Goal: Communication & Community: Answer question/provide support

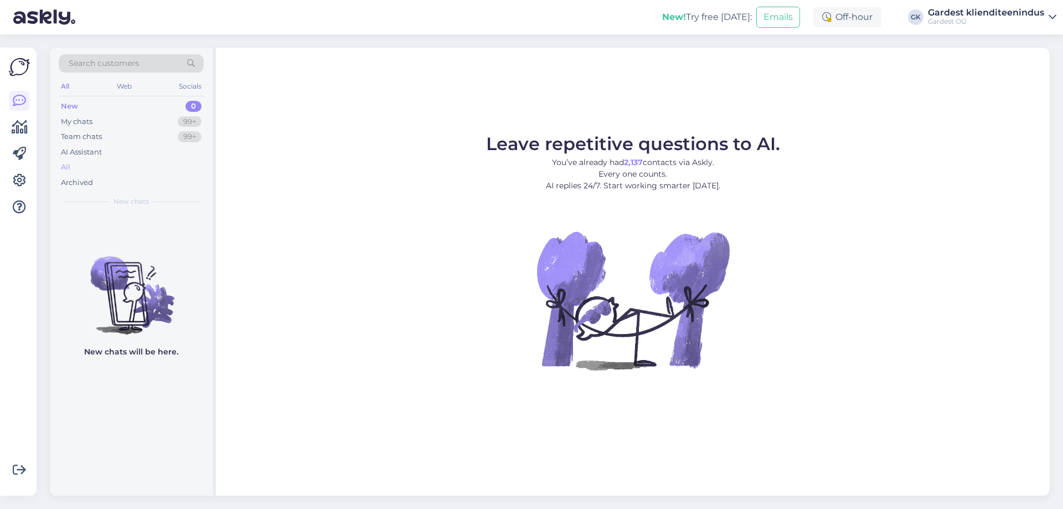
click at [73, 164] on div "All" at bounding box center [131, 167] width 145 height 16
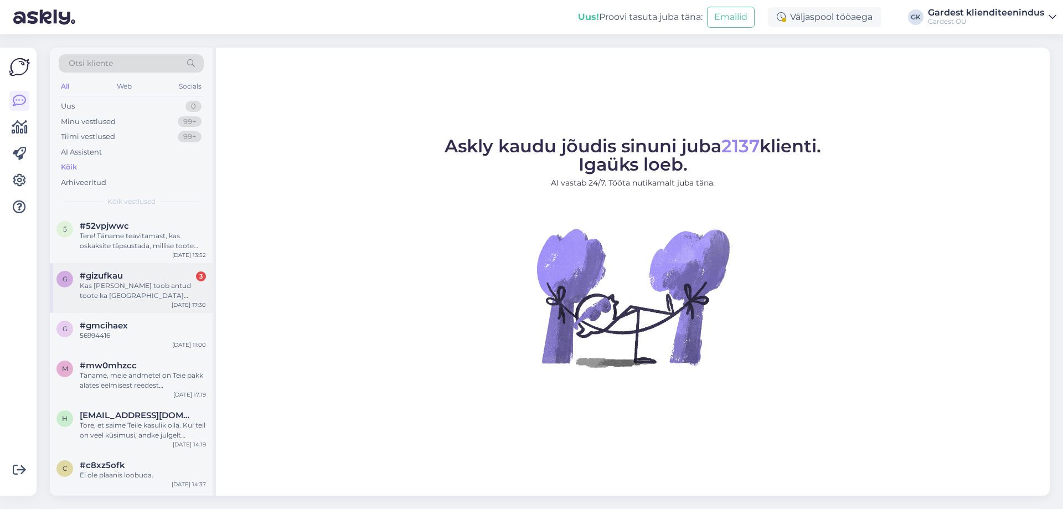
click at [170, 271] on div "#gizufkau 3" at bounding box center [143, 276] width 126 height 10
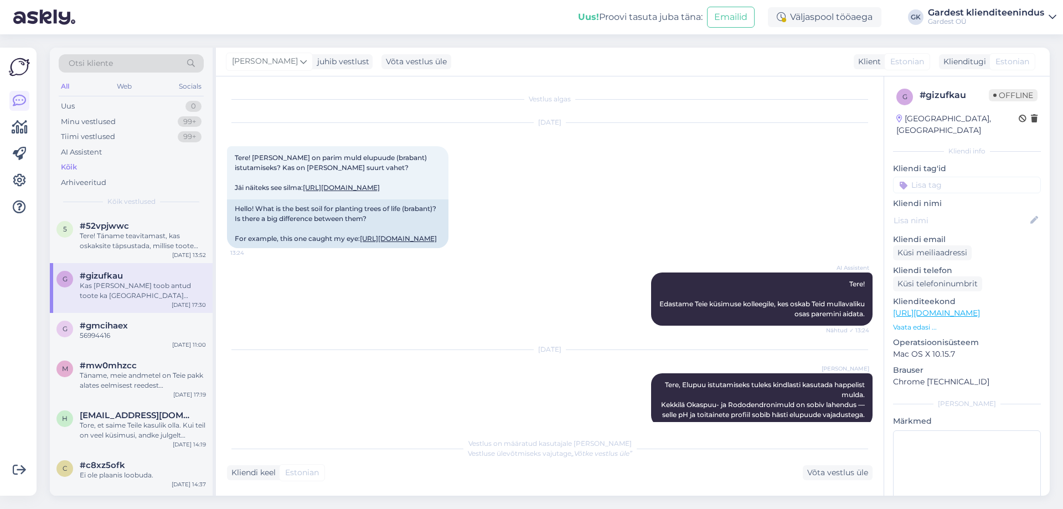
scroll to position [252, 0]
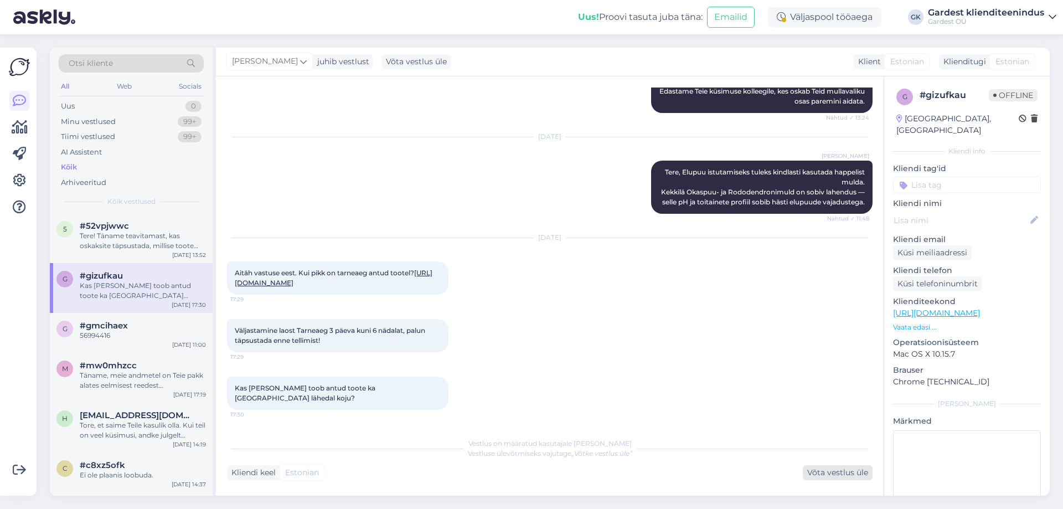
click at [818, 472] on div "Võta vestlus üle" at bounding box center [838, 472] width 70 height 15
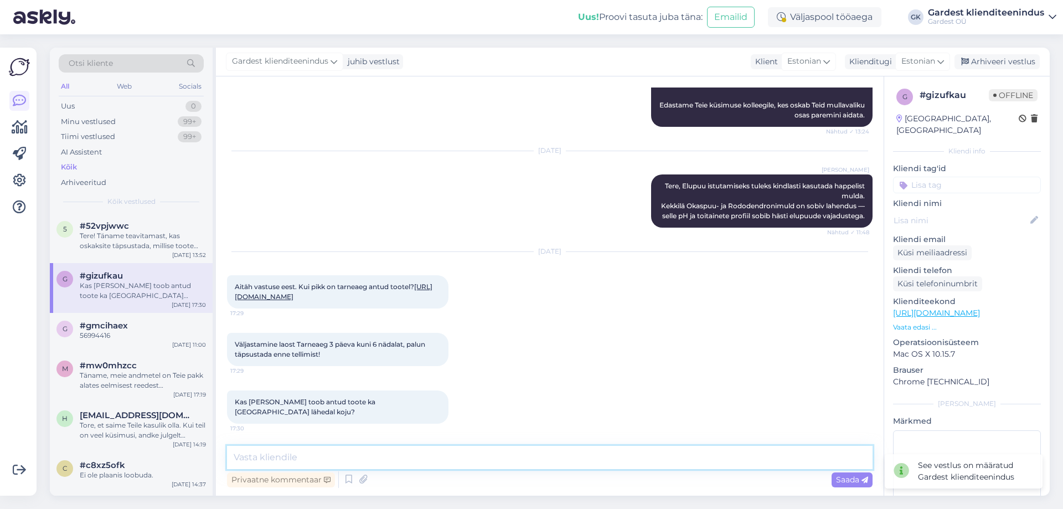
click at [363, 449] on textarea at bounding box center [550, 457] width 646 height 23
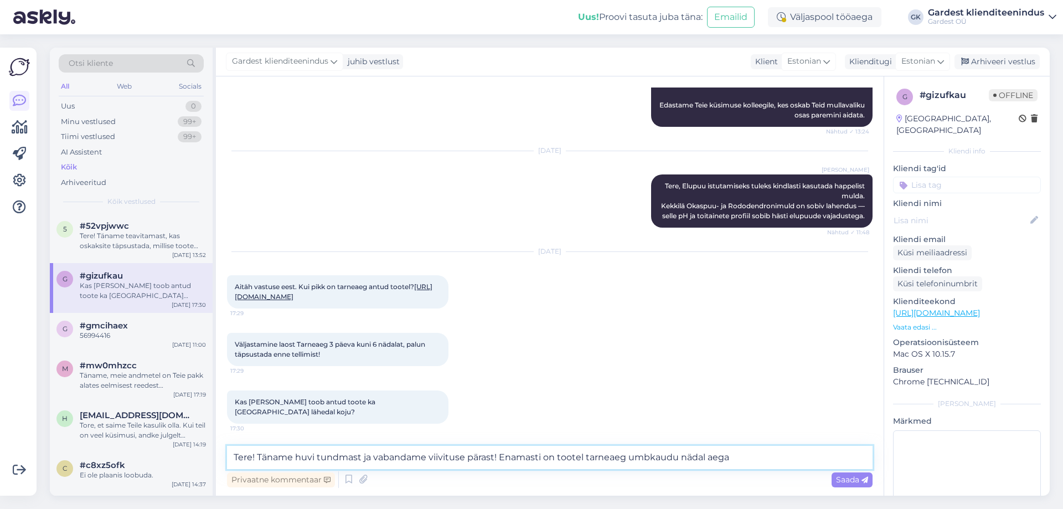
drag, startPoint x: 676, startPoint y: 455, endPoint x: 646, endPoint y: 455, distance: 30.5
click at [646, 455] on textarea "Tere! Täname huvi tundmast ja vabandame viivituse pärast! Enamasti on tootel ta…" at bounding box center [550, 457] width 646 height 23
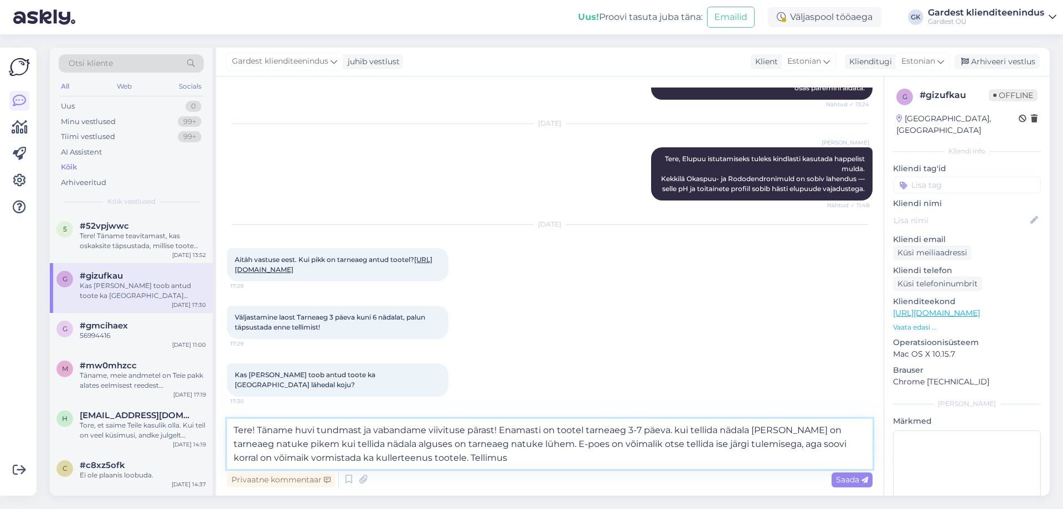
scroll to position [266, 0]
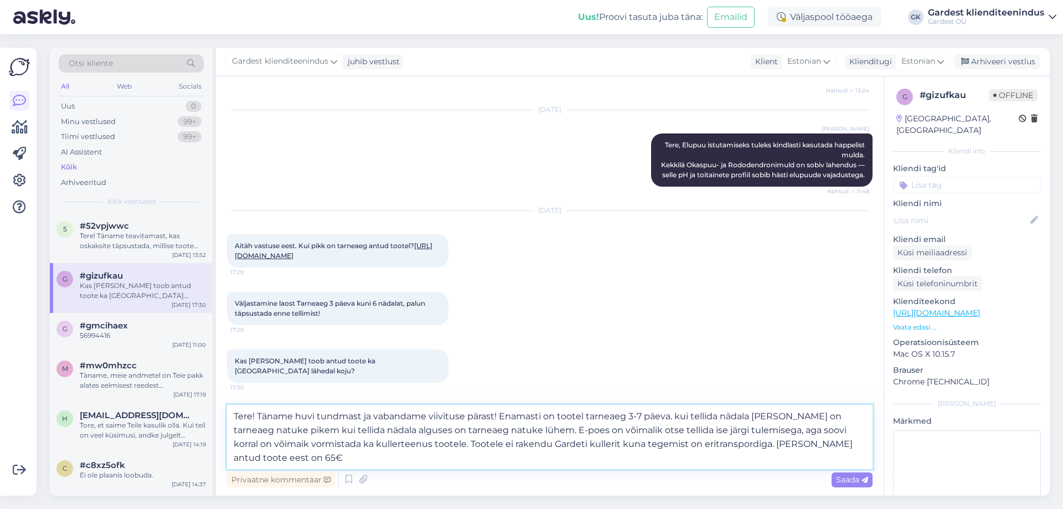
click at [506, 444] on textarea "Tere! Täname huvi tundmast ja vabandame viivituse pärast! Enamasti on tootel ta…" at bounding box center [550, 437] width 646 height 64
click at [858, 442] on textarea "Tere! Täname huvi tundmast ja vabandame viivituse pärast! Enamasti on tootel ta…" at bounding box center [550, 437] width 646 height 64
type textarea "Tere! Täname huvi tundmast ja vabandame viivituse pärast! Enamasti on tootel ta…"
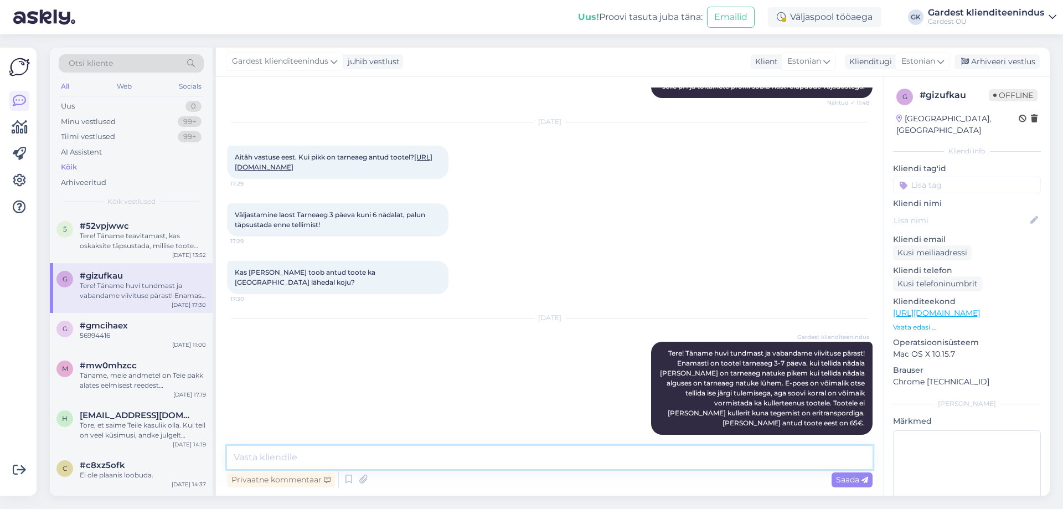
scroll to position [379, 0]
